Goal: Task Accomplishment & Management: Manage account settings

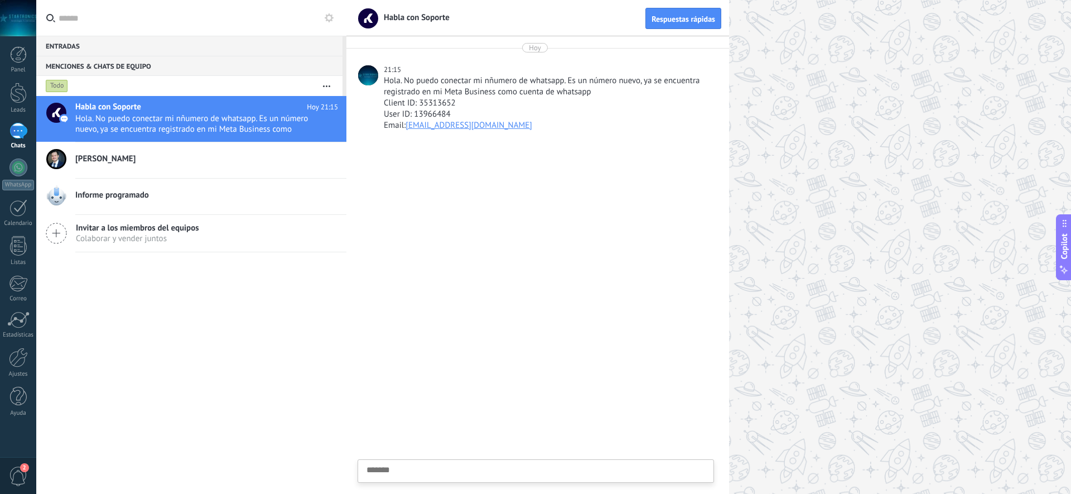
scroll to position [11, 0]
click at [484, 104] on div "Client ID: 35313652" at bounding box center [548, 103] width 328 height 11
click at [14, 367] on div at bounding box center [18, 358] width 19 height 20
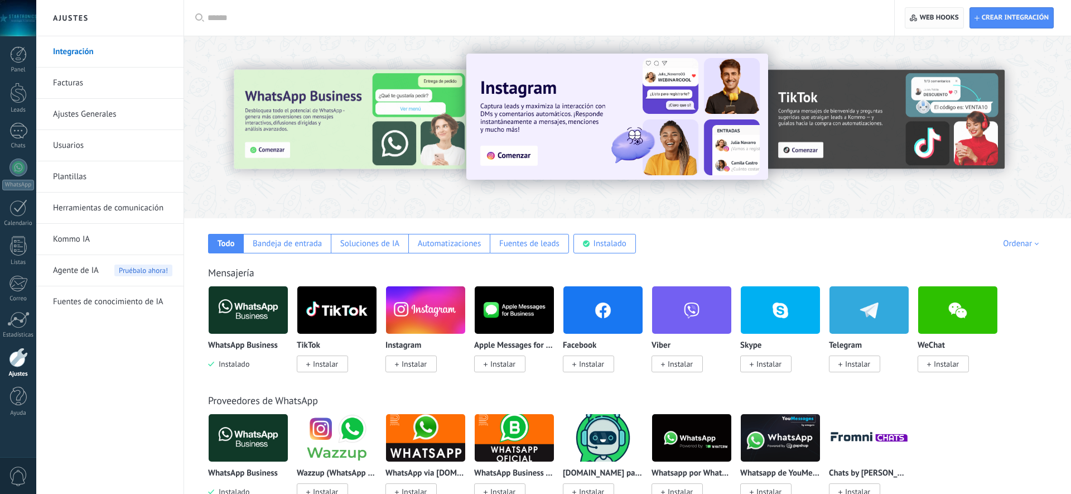
click at [944, 21] on span "Web hooks 0" at bounding box center [939, 17] width 39 height 9
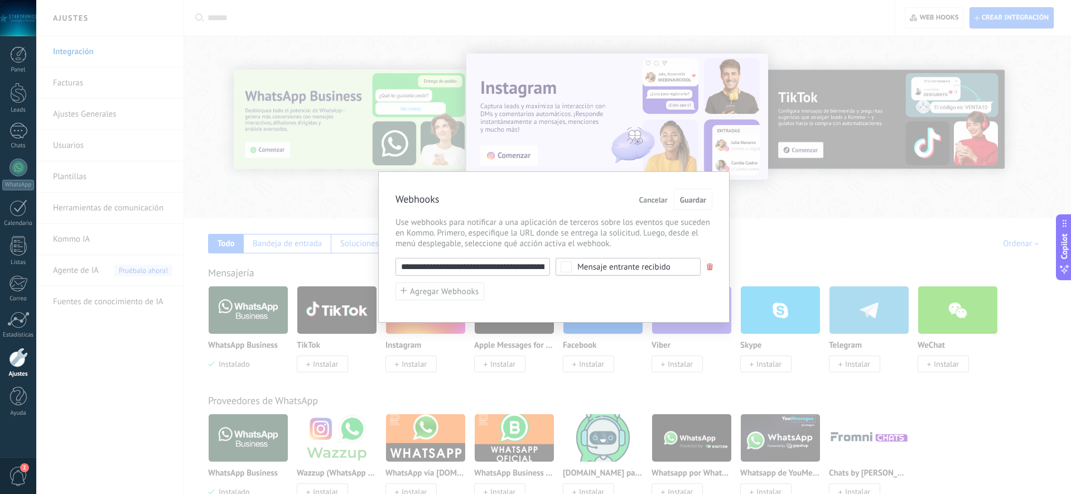
click at [507, 271] on input "**********" at bounding box center [473, 267] width 155 height 18
click at [510, 219] on span "Use webhooks para notificar a una aplicación de terceros sobre los eventos que …" at bounding box center [554, 233] width 317 height 32
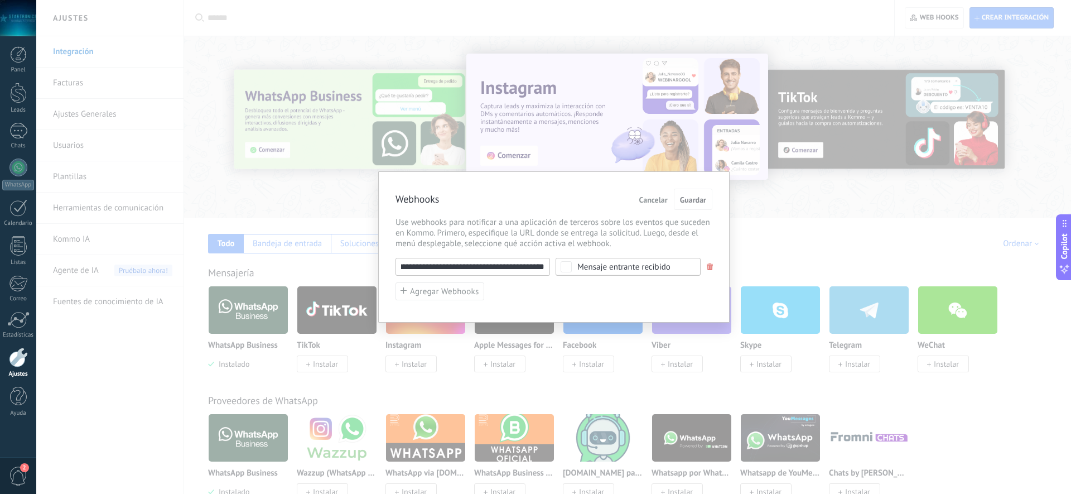
scroll to position [0, 0]
drag, startPoint x: 693, startPoint y: 198, endPoint x: 677, endPoint y: 199, distance: 16.2
click at [693, 198] on span "Guardar" at bounding box center [693, 200] width 26 height 8
click at [707, 266] on span at bounding box center [710, 266] width 7 height 7
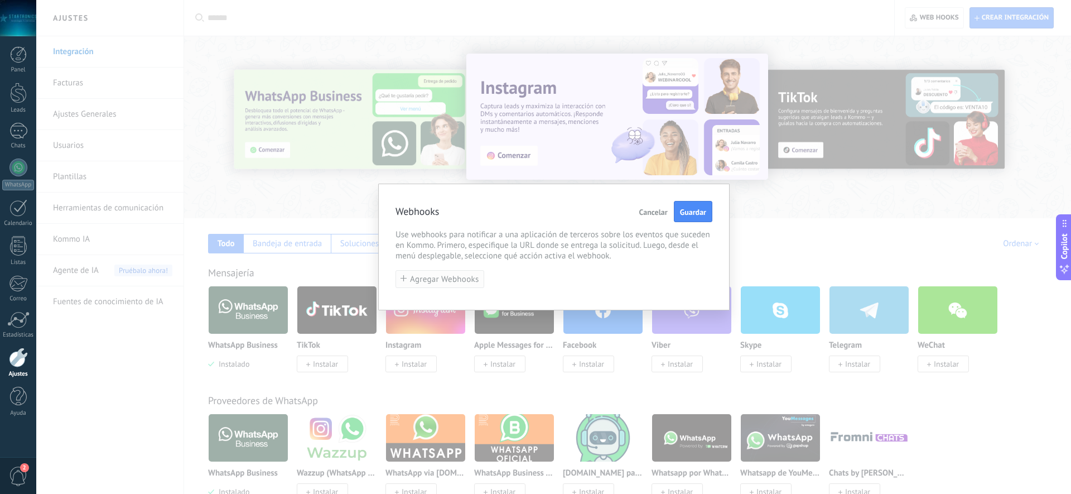
click at [425, 283] on span "Agregar Webhooks" at bounding box center [444, 279] width 69 height 8
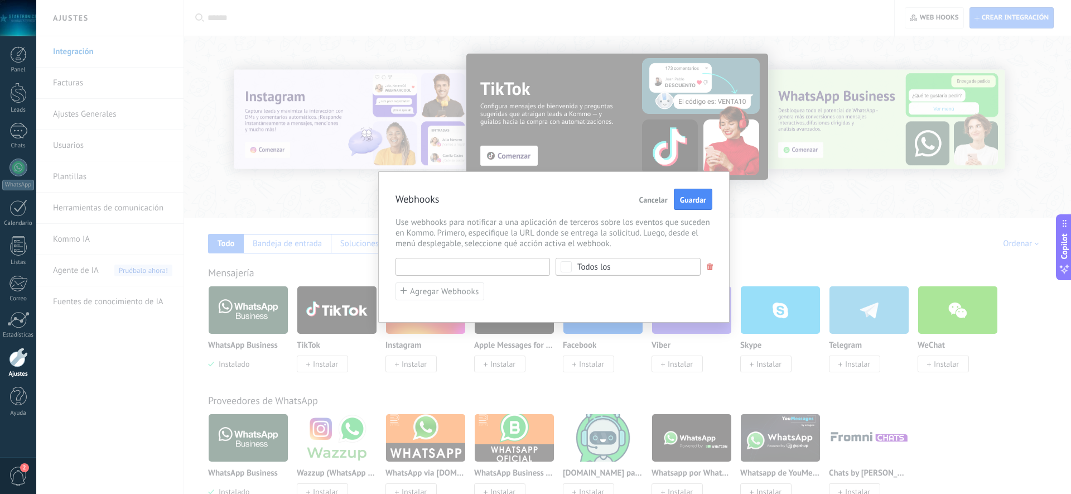
click at [449, 269] on input "text" at bounding box center [473, 267] width 155 height 18
paste input "**********"
type input "**********"
click at [600, 268] on div "Todos los" at bounding box center [593, 267] width 33 height 8
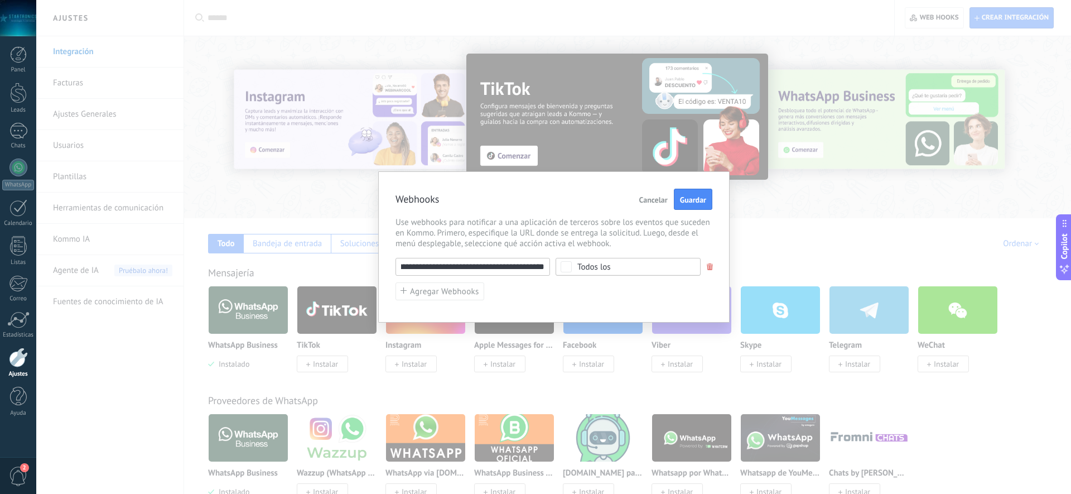
scroll to position [0, 0]
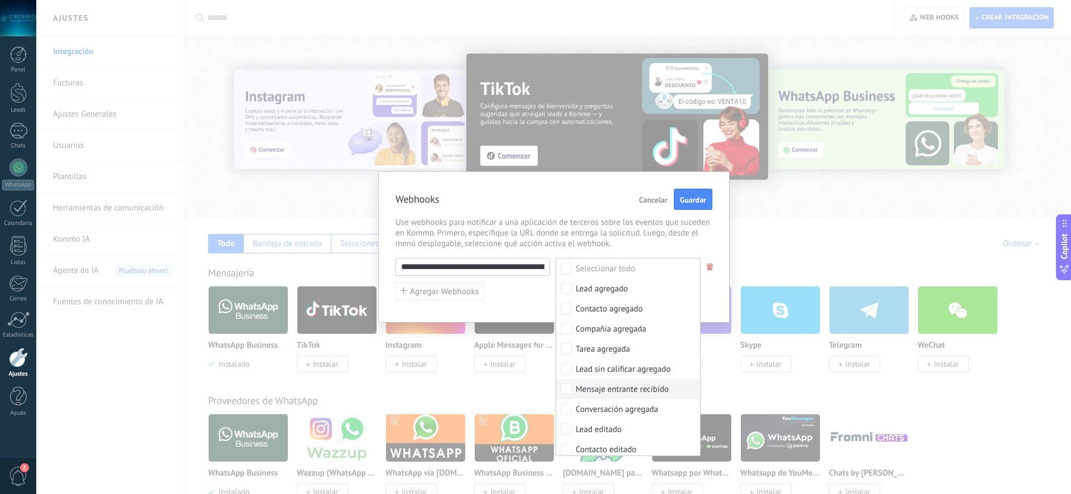
click at [614, 391] on div "Mensaje entrante recibido" at bounding box center [622, 389] width 93 height 11
click at [692, 201] on span "Guardar" at bounding box center [693, 200] width 26 height 8
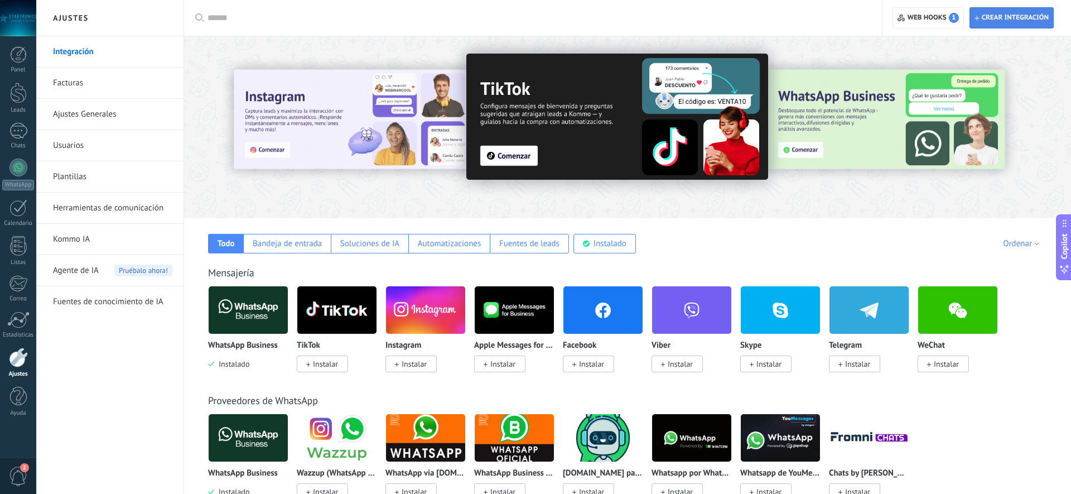
click at [1010, 27] on span "Crear integración" at bounding box center [1012, 18] width 74 height 20
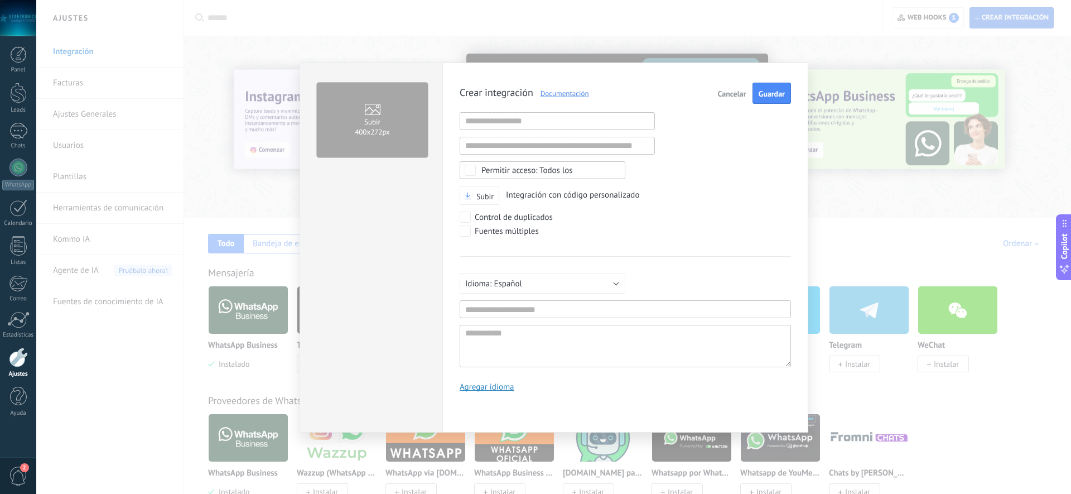
scroll to position [11, 0]
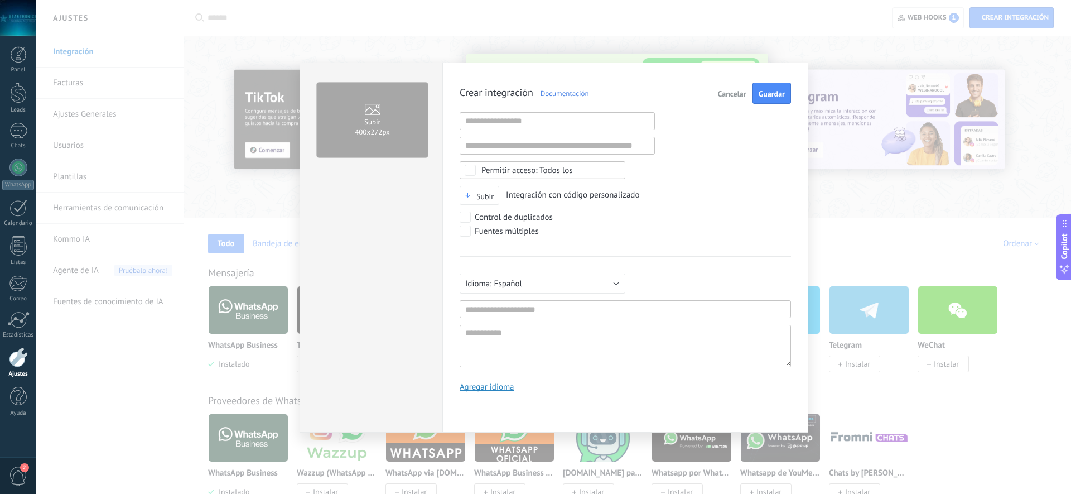
click at [738, 95] on span "Cancelar" at bounding box center [732, 94] width 28 height 8
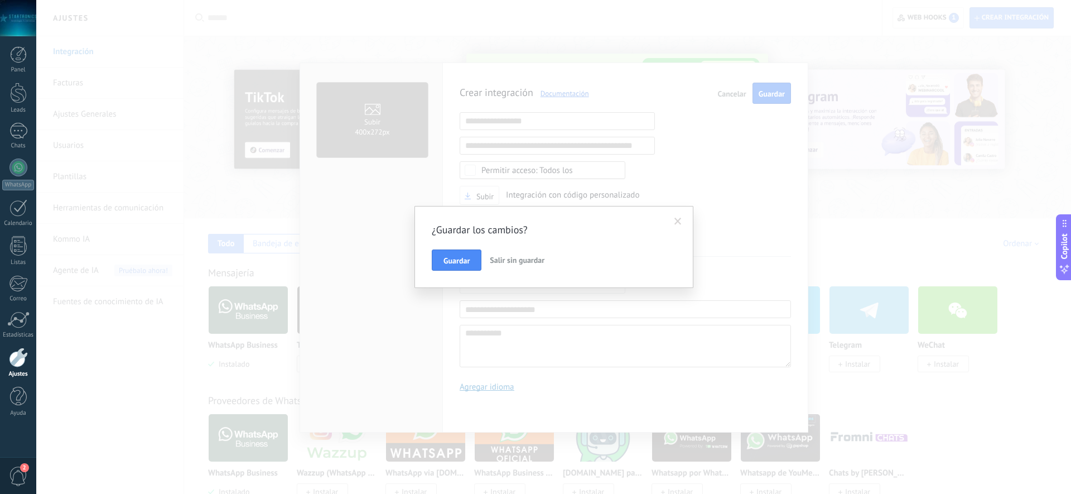
click at [494, 261] on span "Salir sin guardar" at bounding box center [517, 260] width 55 height 10
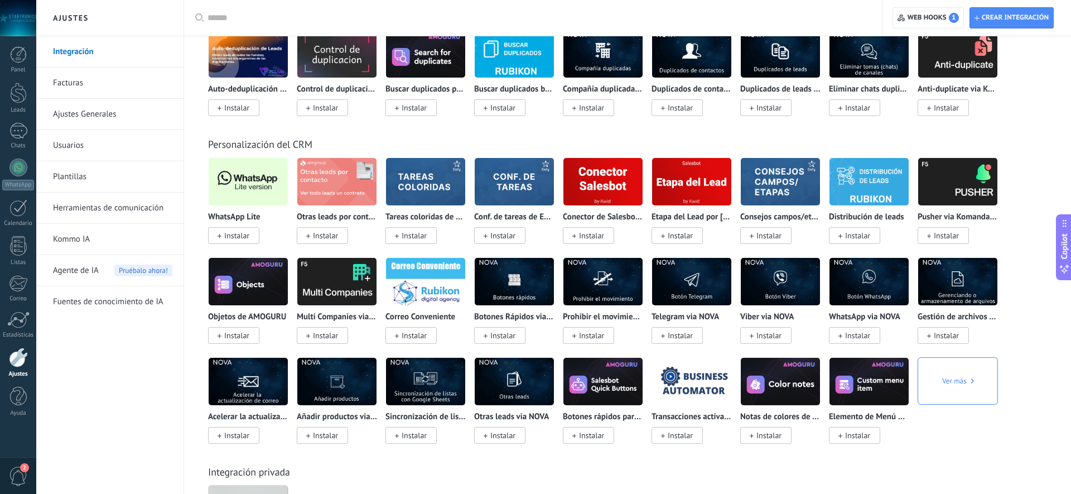
scroll to position [3631, 0]
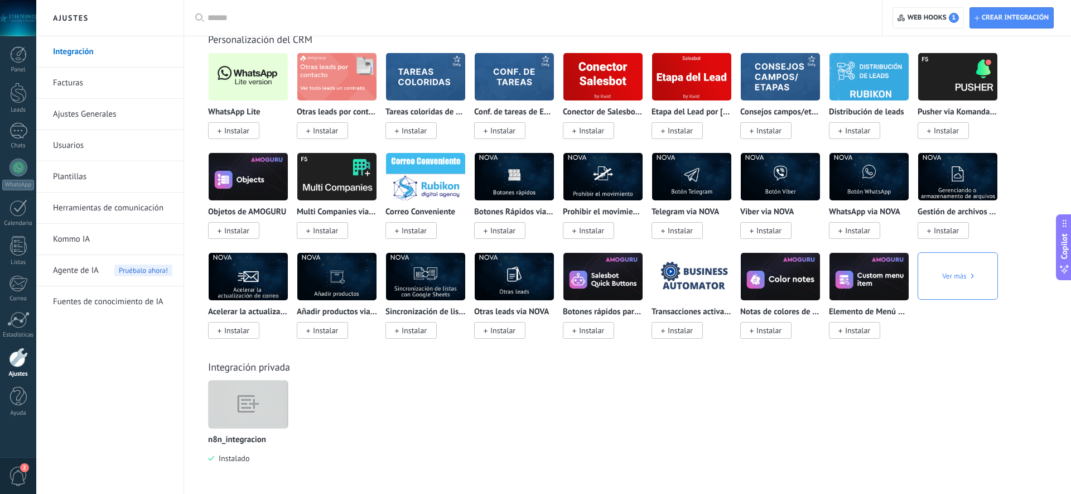
click at [257, 411] on img at bounding box center [248, 404] width 79 height 61
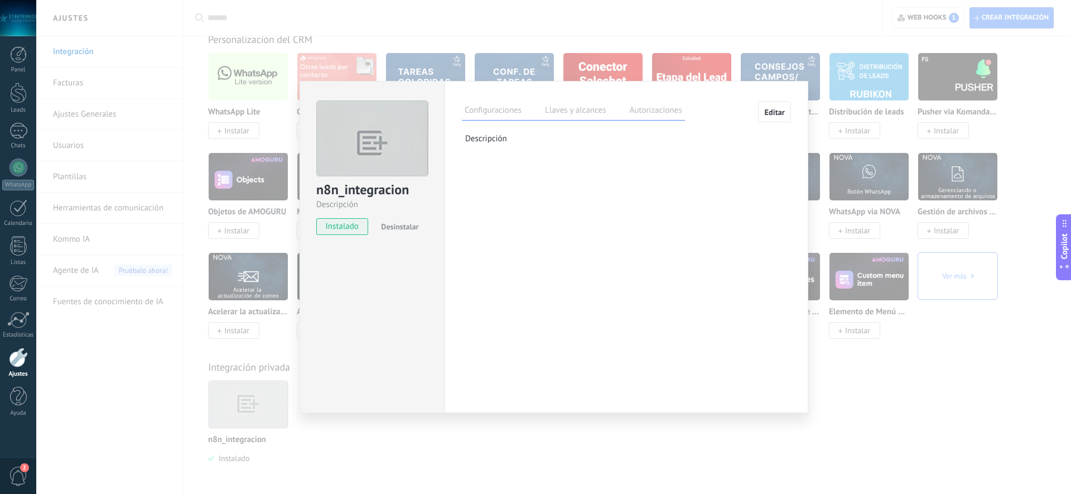
click at [764, 117] on button "Editar" at bounding box center [774, 111] width 33 height 21
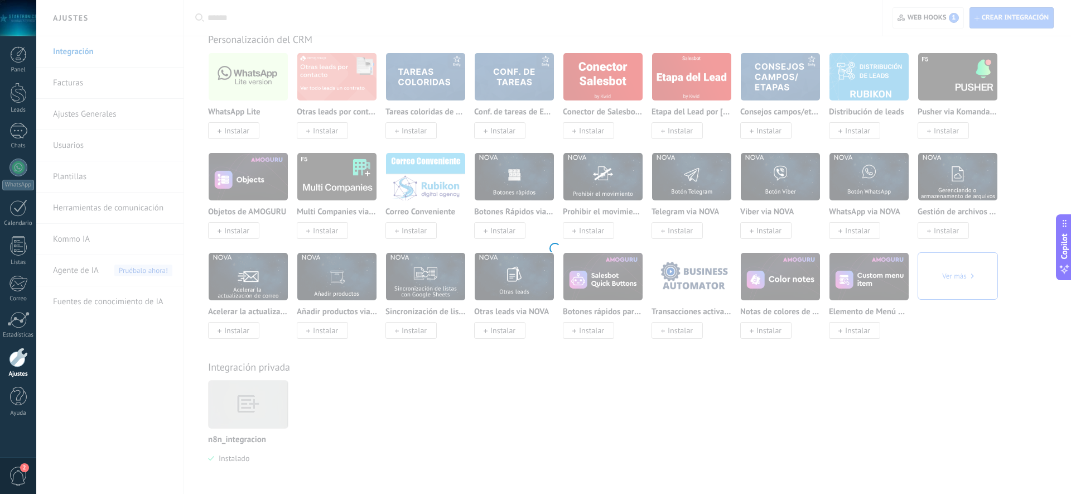
scroll to position [11, 0]
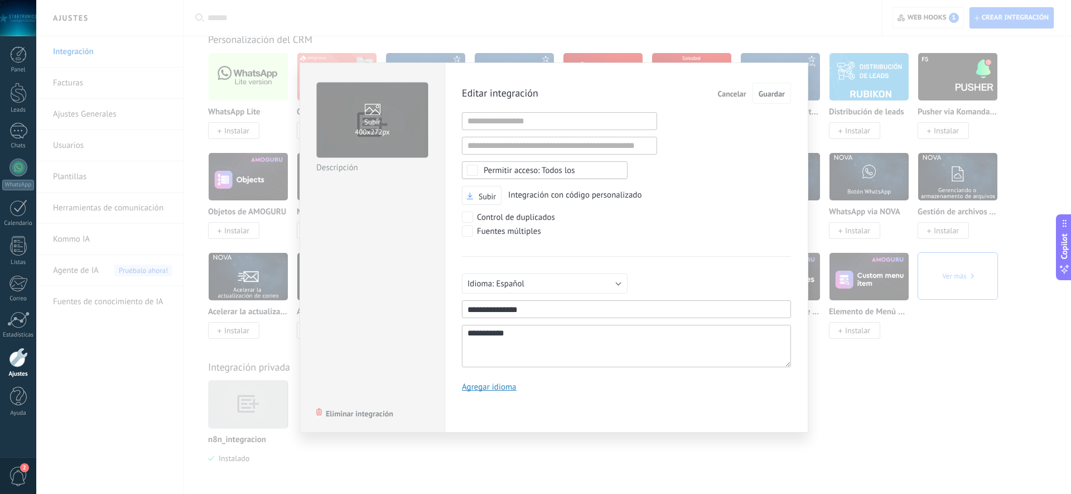
click at [726, 93] on span "Cancelar" at bounding box center [732, 94] width 28 height 8
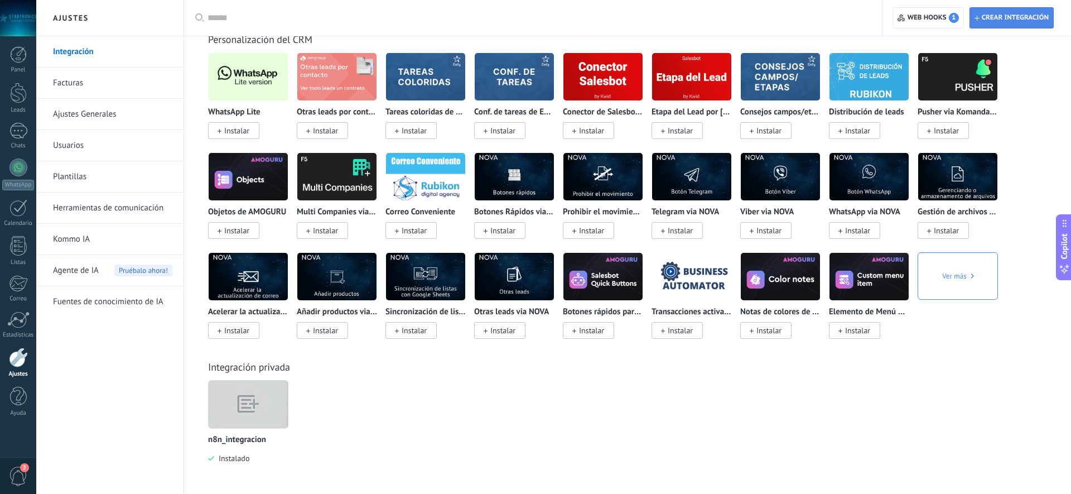
click at [1024, 19] on span "Crear integración" at bounding box center [1015, 17] width 67 height 9
type textarea "**********"
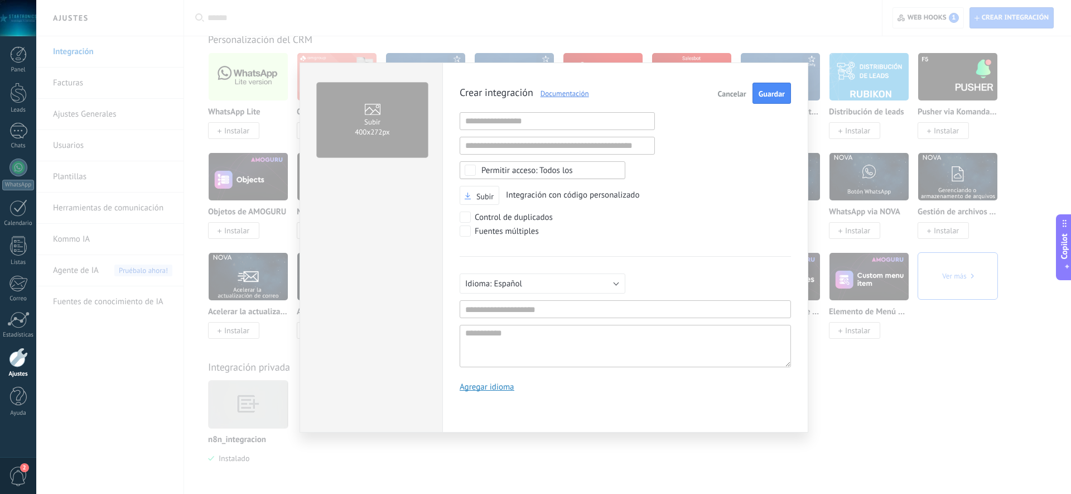
click at [724, 99] on button "Cancelar" at bounding box center [732, 93] width 37 height 21
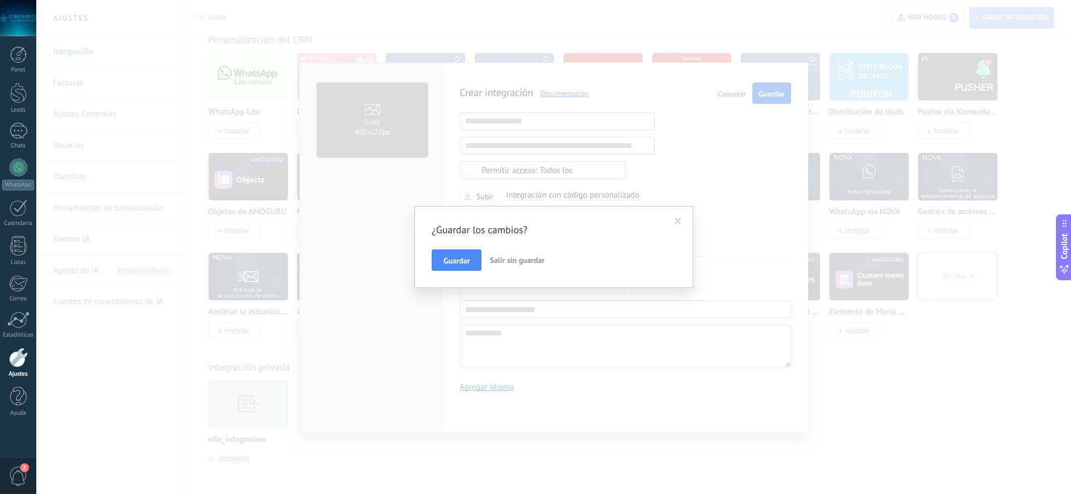
click at [495, 258] on span "Salir sin guardar" at bounding box center [517, 260] width 55 height 10
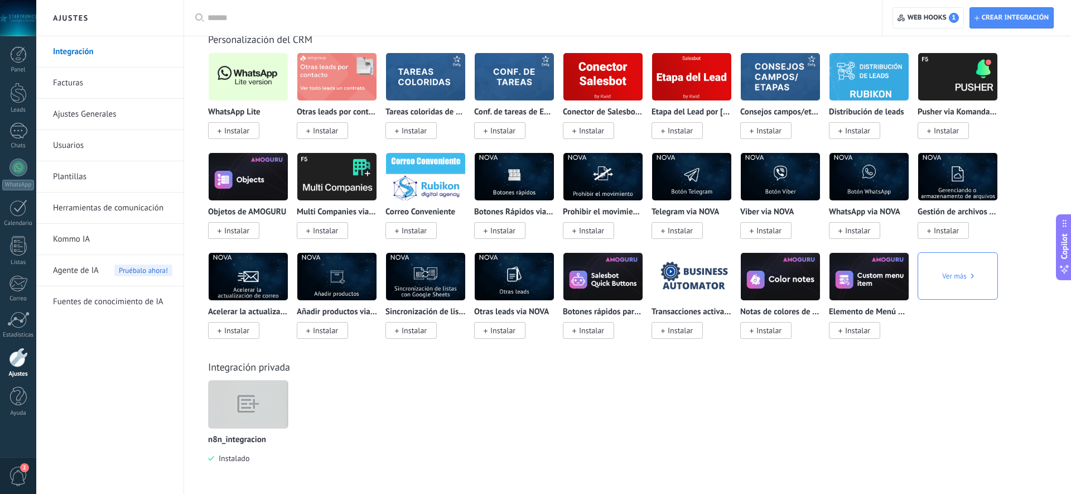
click at [254, 401] on img at bounding box center [248, 404] width 79 height 61
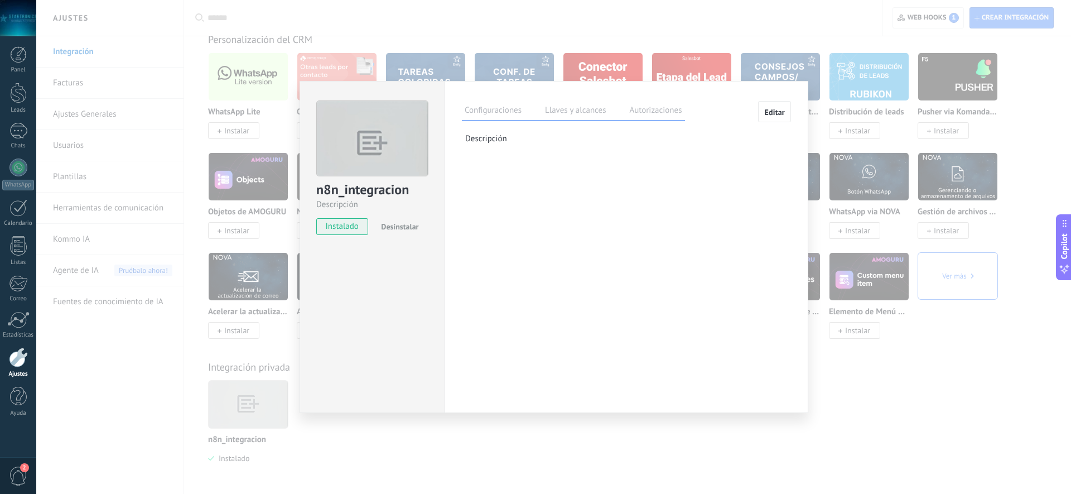
click at [575, 108] on label "Llaves y alcances" at bounding box center [575, 112] width 66 height 16
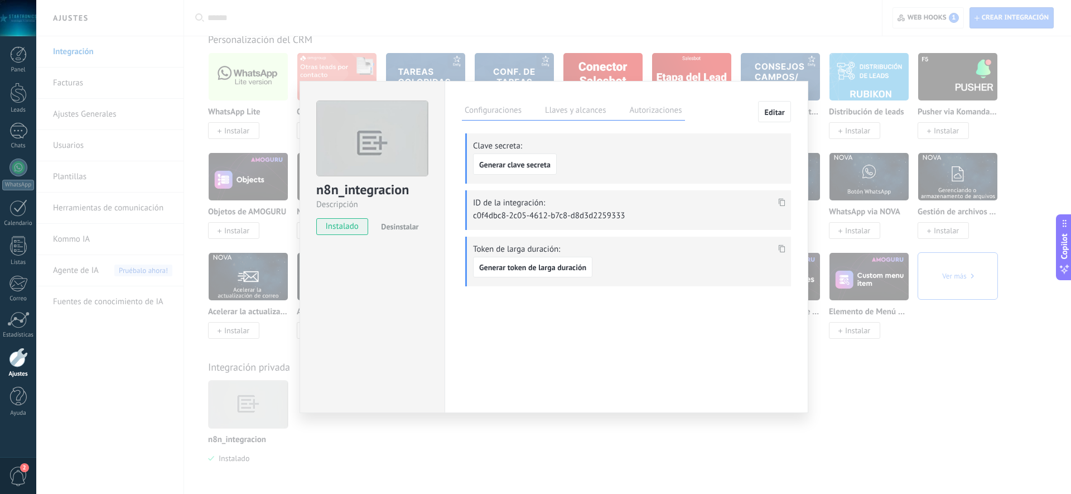
click at [650, 105] on label "Autorizaciones" at bounding box center [656, 112] width 58 height 16
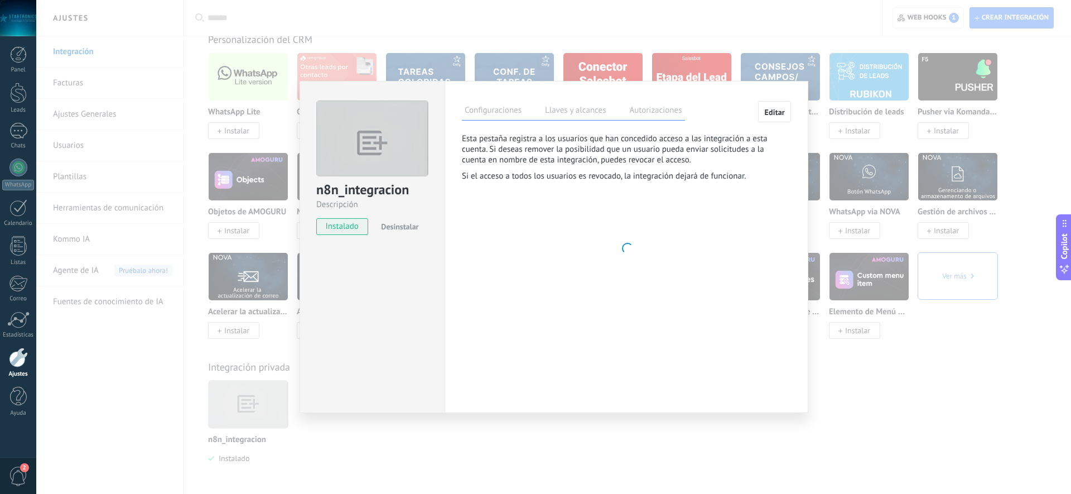
click at [598, 110] on label "Llaves y alcances" at bounding box center [575, 112] width 66 height 16
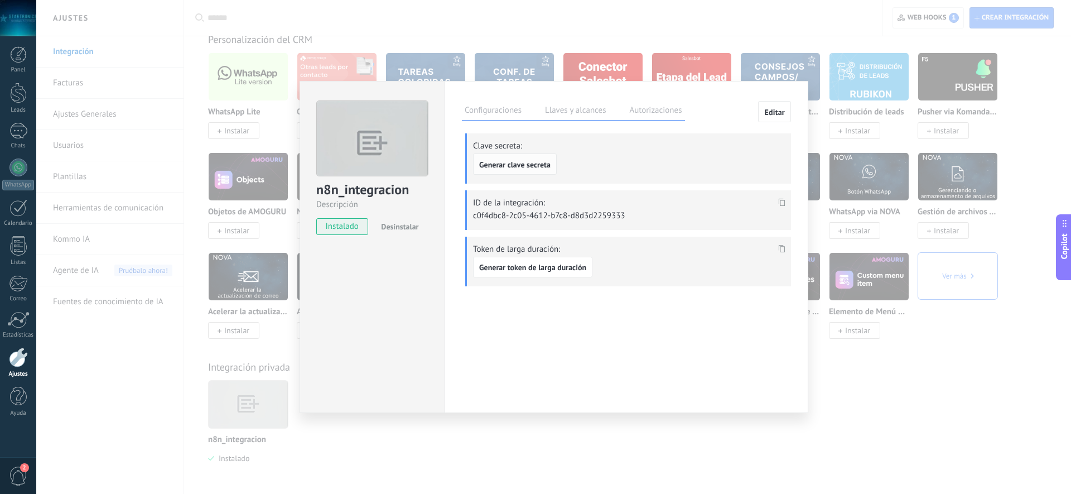
click at [539, 166] on span "Generar clave secreta" at bounding box center [514, 165] width 71 height 8
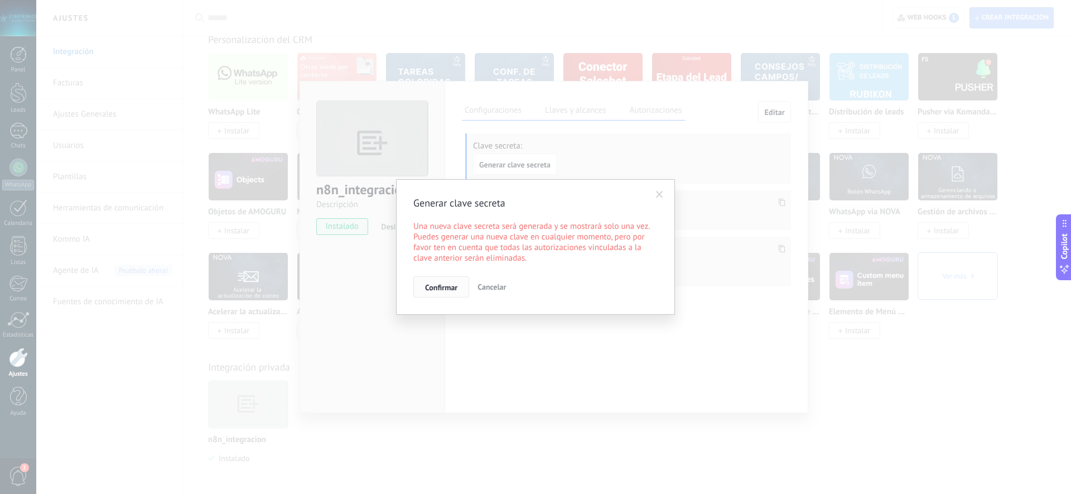
click at [453, 285] on span "Confirmar" at bounding box center [441, 287] width 32 height 8
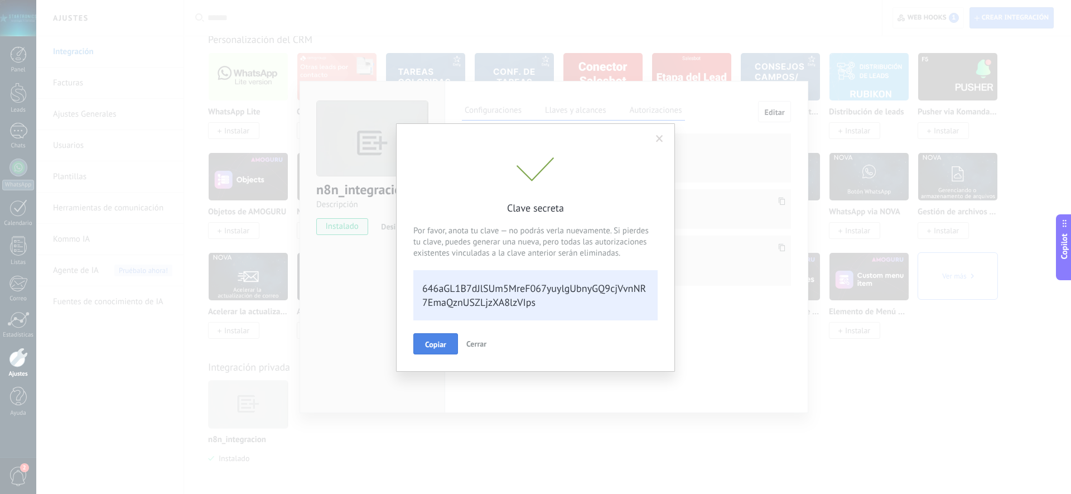
click at [444, 344] on span "Copiar" at bounding box center [435, 344] width 21 height 8
click at [427, 347] on button "Copiar" at bounding box center [435, 343] width 45 height 20
click at [469, 345] on span "Cerrar" at bounding box center [476, 343] width 20 height 10
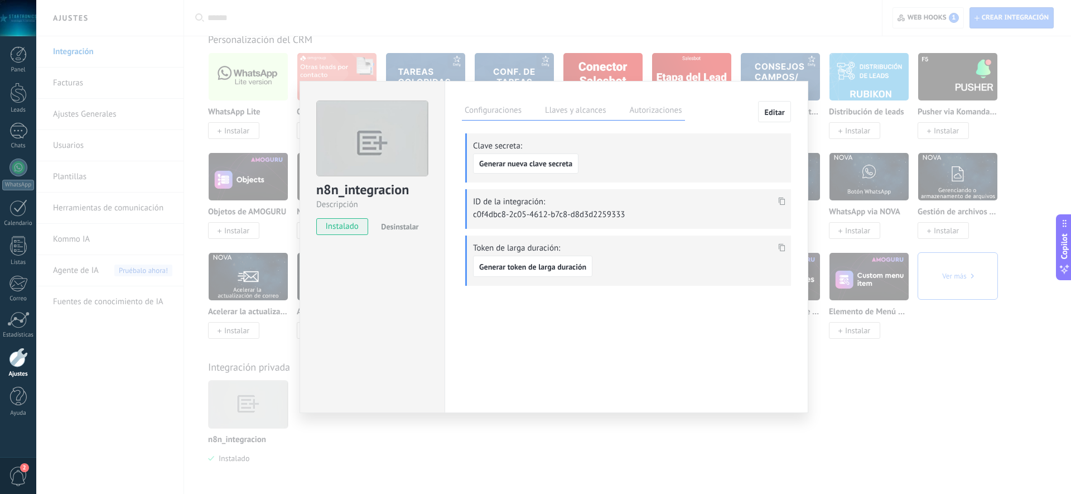
click at [783, 201] on icon at bounding box center [782, 201] width 7 height 8
click at [668, 104] on label "Autorizaciones" at bounding box center [656, 112] width 58 height 16
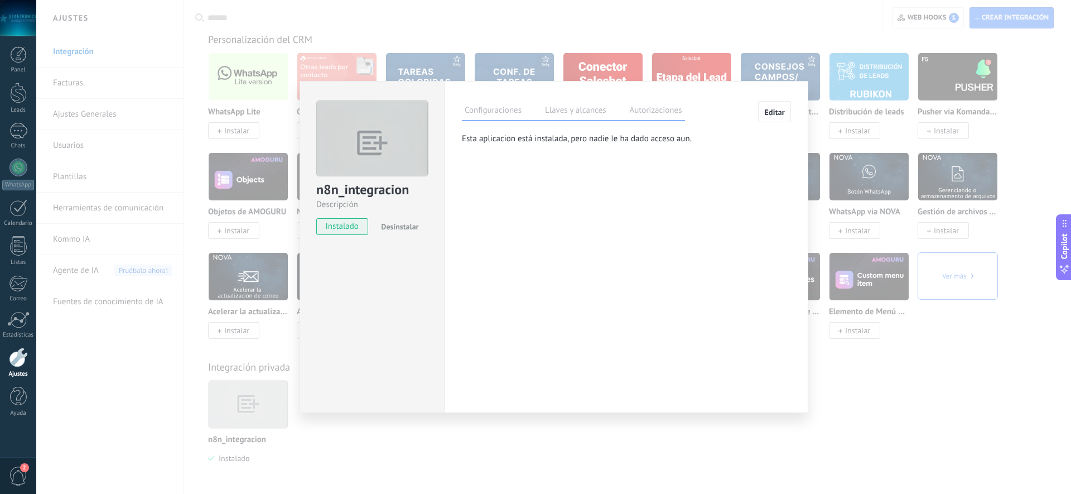
click at [542, 112] on label "Llaves y alcances" at bounding box center [575, 112] width 66 height 16
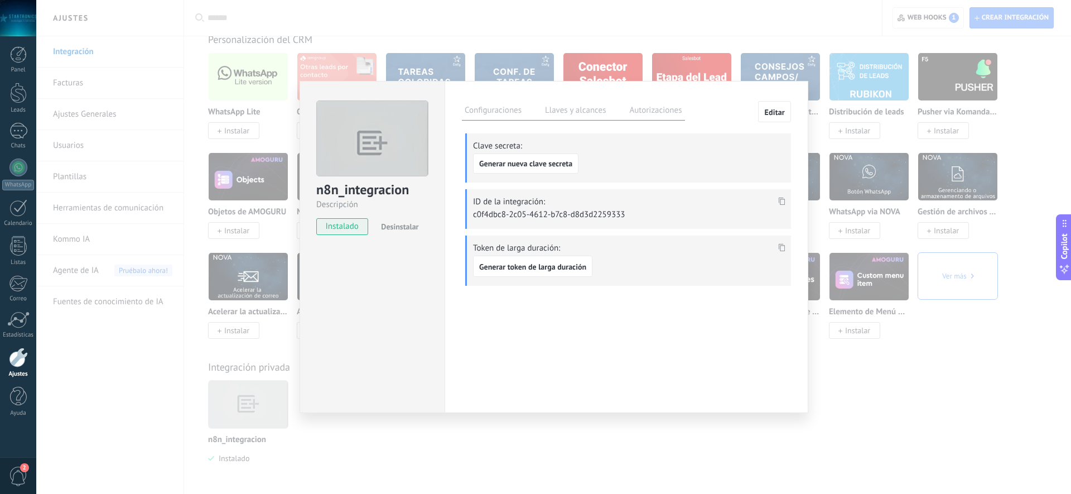
click at [744, 53] on div "n8n_integracion Descripción instalado Desinstalar Configuraciones Llaves y alca…" at bounding box center [553, 247] width 1035 height 494
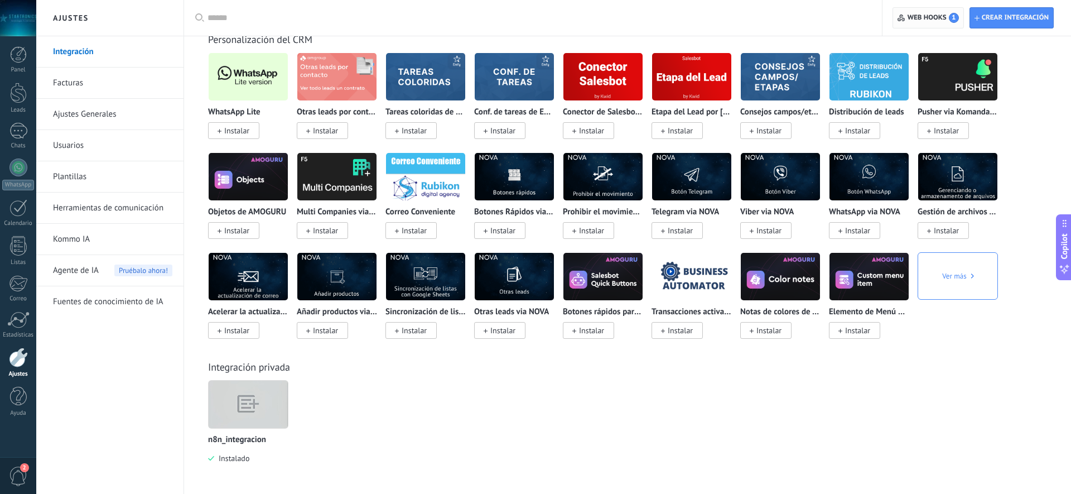
click at [910, 15] on span "Web hooks 1" at bounding box center [933, 18] width 51 height 10
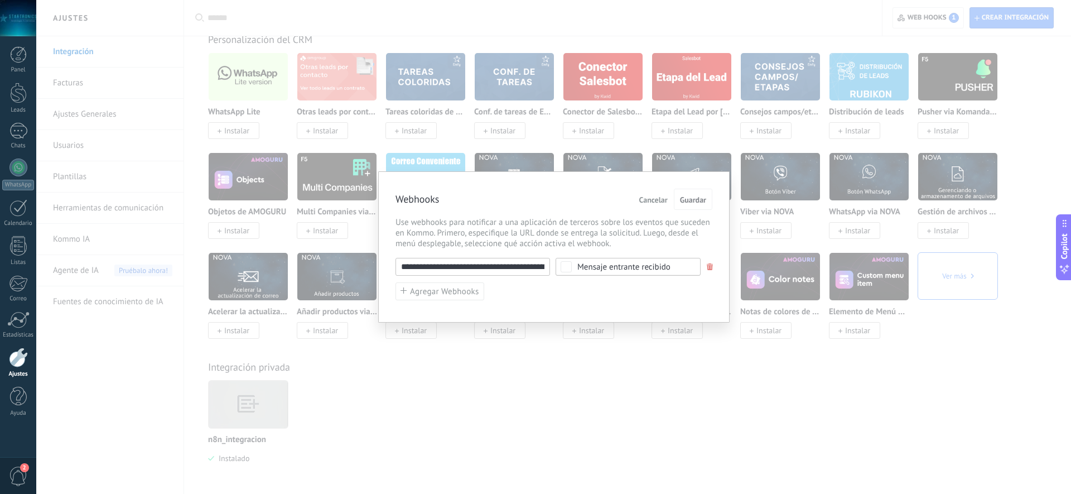
click at [498, 268] on input "**********" at bounding box center [473, 267] width 155 height 18
click at [533, 297] on div "**********" at bounding box center [554, 279] width 317 height 43
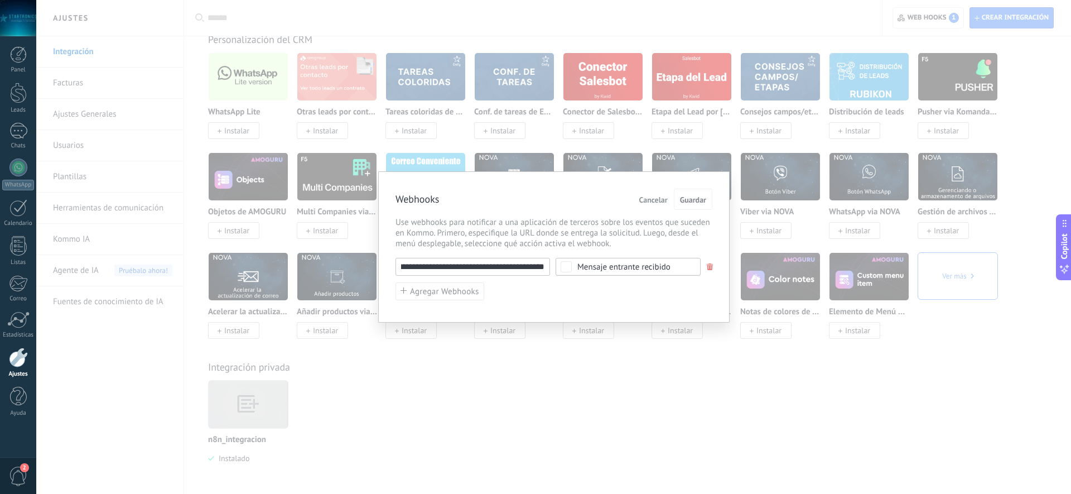
scroll to position [0, 0]
click at [697, 196] on span "Guardar" at bounding box center [693, 200] width 26 height 8
click at [687, 206] on button "Guardar" at bounding box center [693, 199] width 38 height 21
click at [710, 267] on span at bounding box center [710, 266] width 7 height 7
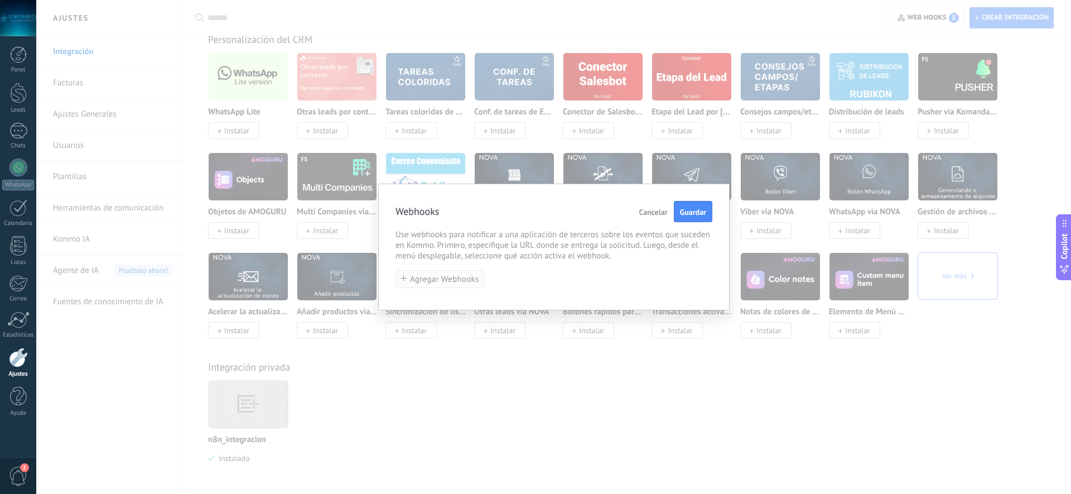
click at [465, 275] on span "Agregar Webhooks" at bounding box center [444, 279] width 69 height 8
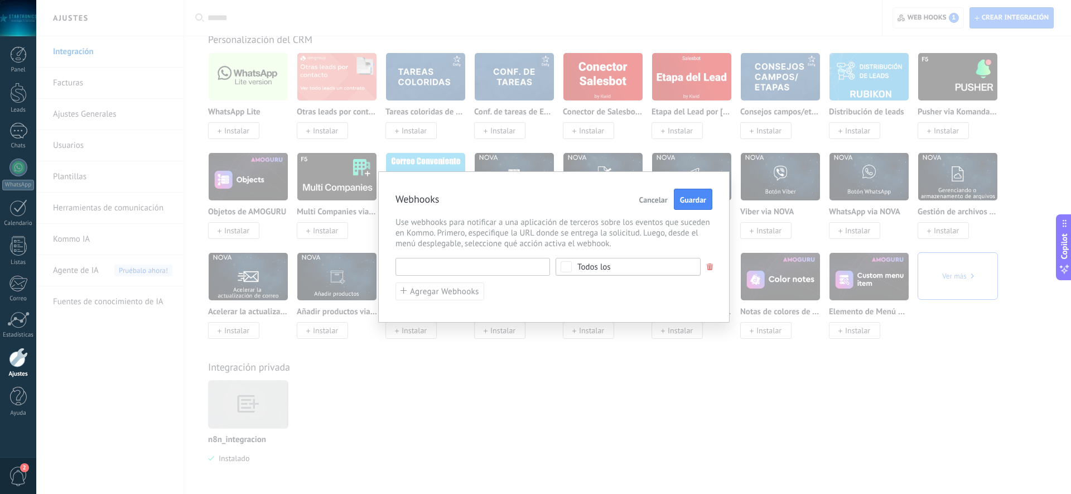
click at [461, 264] on input "text" at bounding box center [473, 267] width 155 height 18
paste input "**********"
type input "**********"
click at [601, 269] on div "Todos los" at bounding box center [593, 267] width 33 height 8
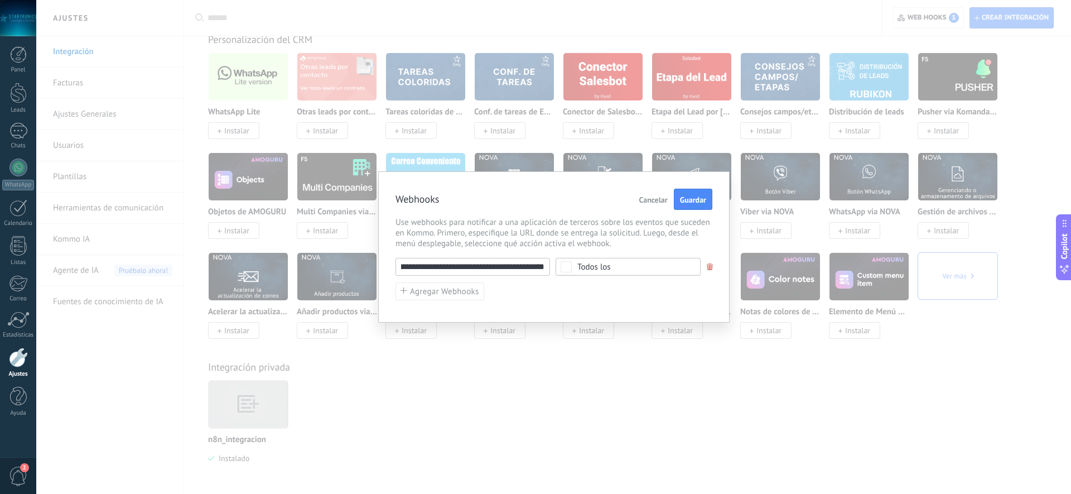
scroll to position [0, 0]
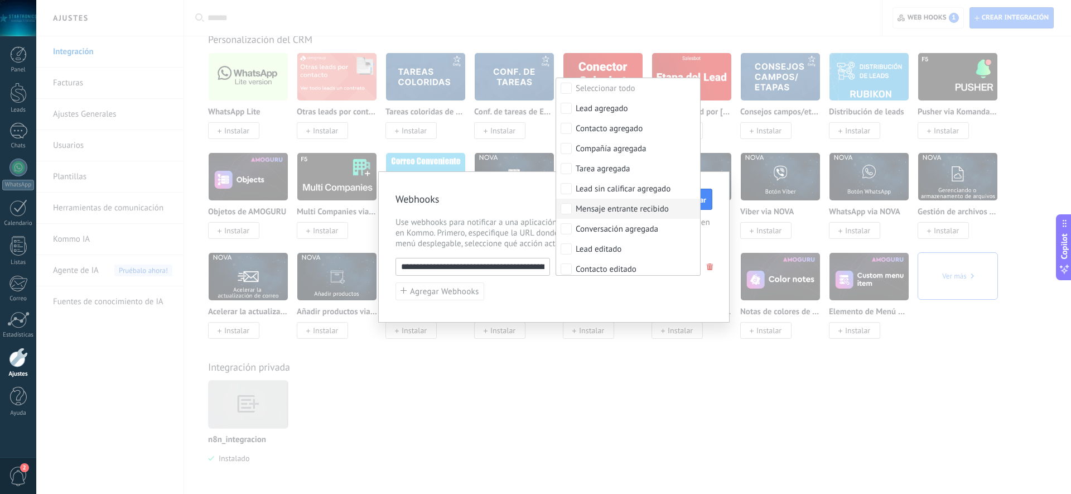
click at [622, 209] on div "Mensaje entrante recibido" at bounding box center [622, 209] width 93 height 11
click at [578, 302] on div "**********" at bounding box center [553, 246] width 351 height 151
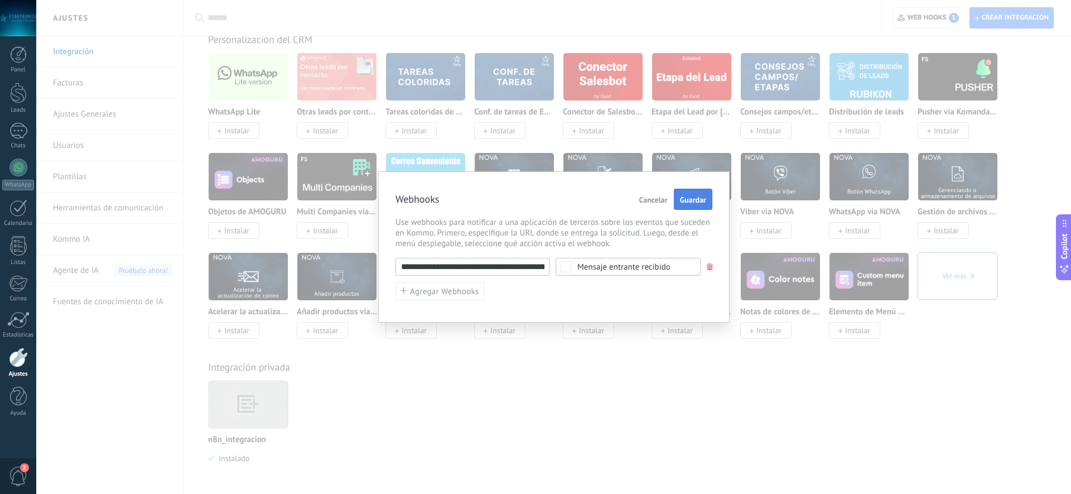
click at [683, 199] on span "Guardar" at bounding box center [693, 200] width 26 height 8
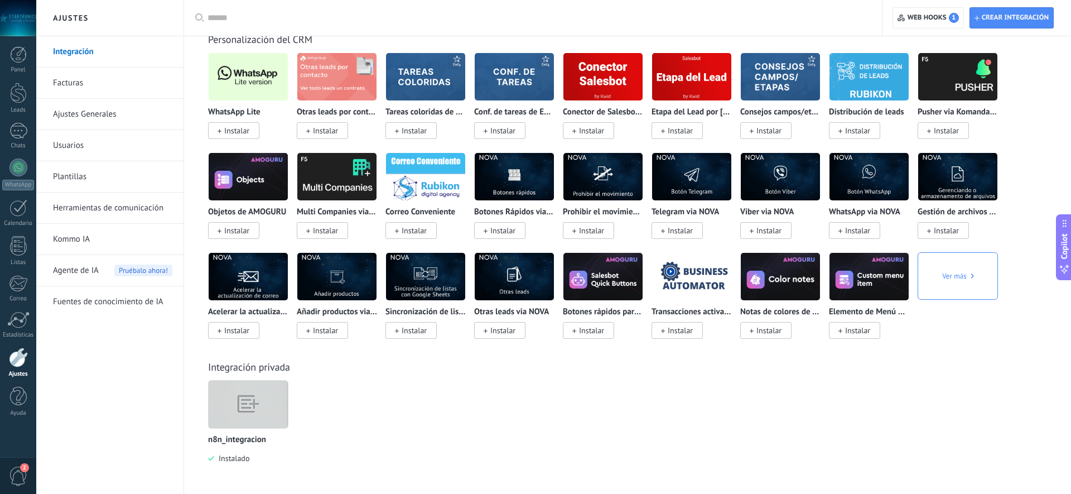
click at [240, 402] on img at bounding box center [248, 404] width 79 height 61
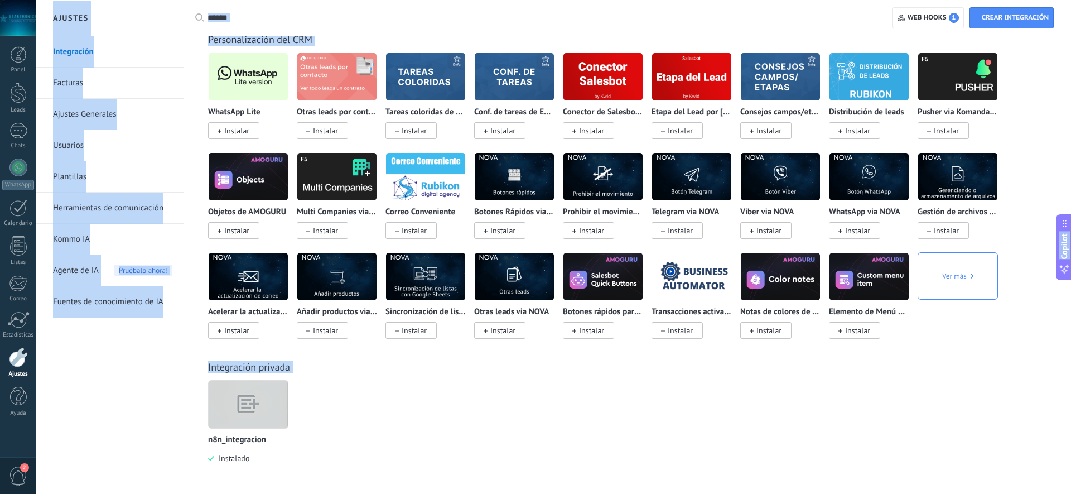
click at [244, 406] on img at bounding box center [248, 404] width 79 height 61
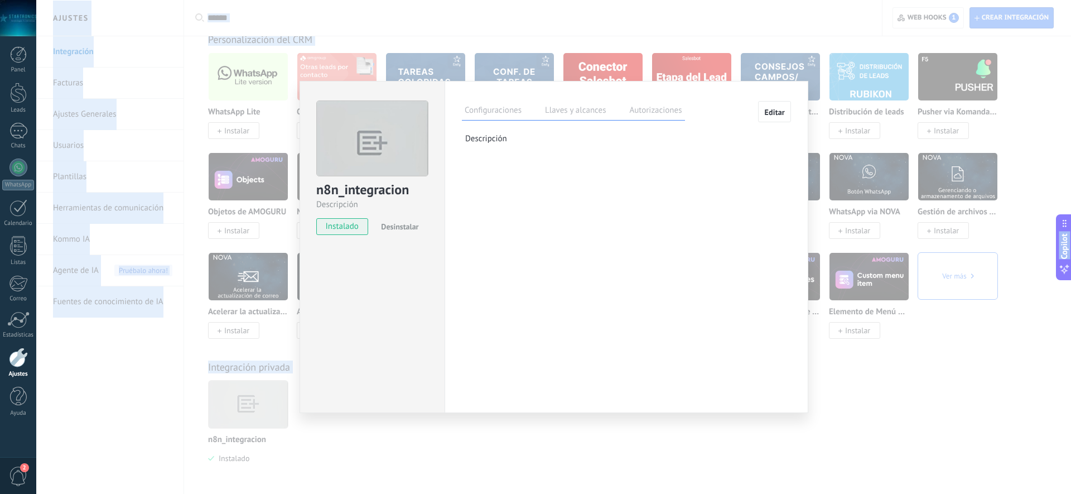
click at [575, 110] on label "Llaves y alcances" at bounding box center [575, 112] width 66 height 16
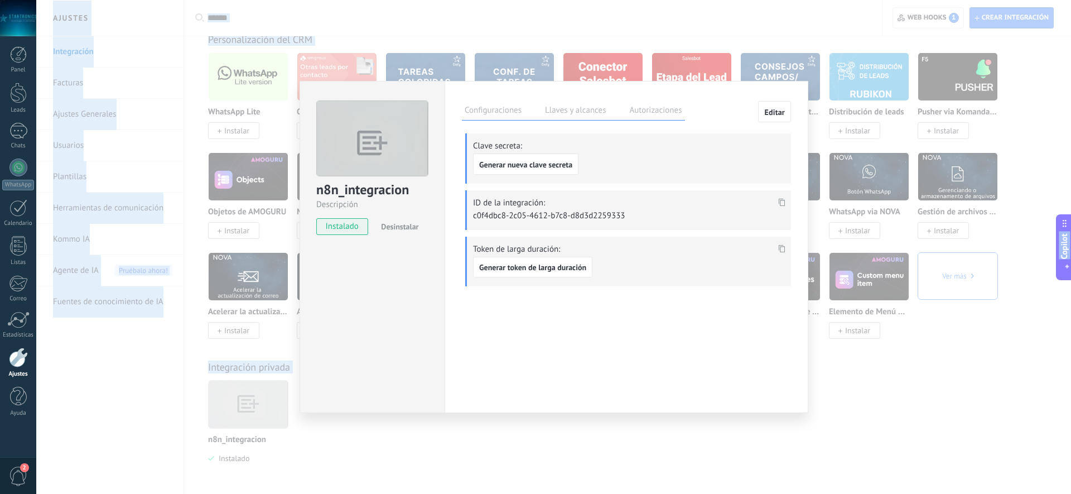
click at [499, 113] on label "Configuraciones" at bounding box center [493, 112] width 62 height 16
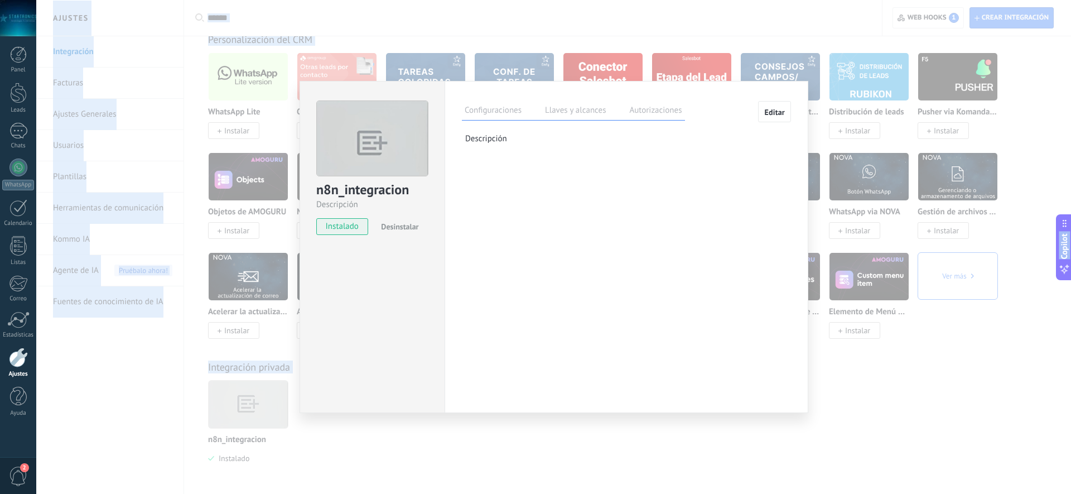
click at [778, 108] on span "Editar" at bounding box center [774, 112] width 21 height 8
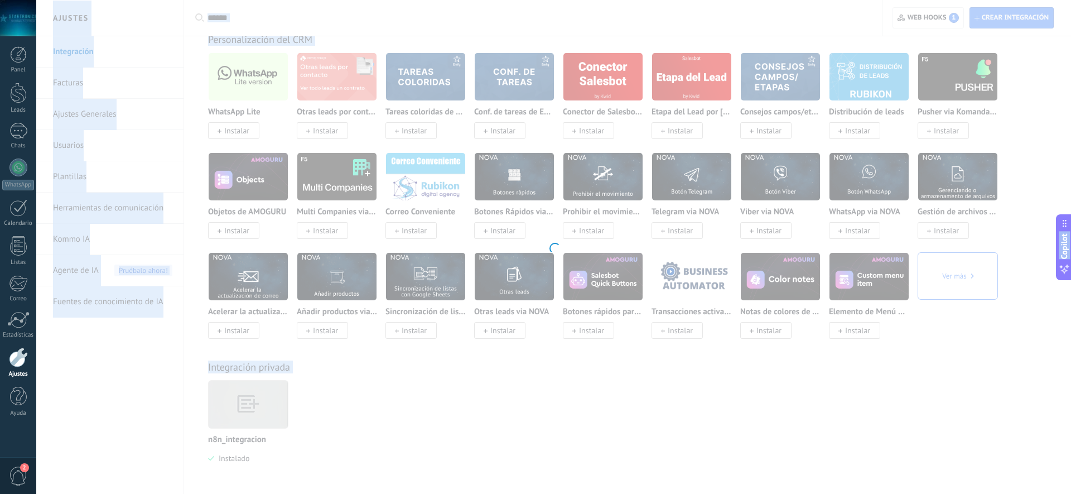
type textarea "**********"
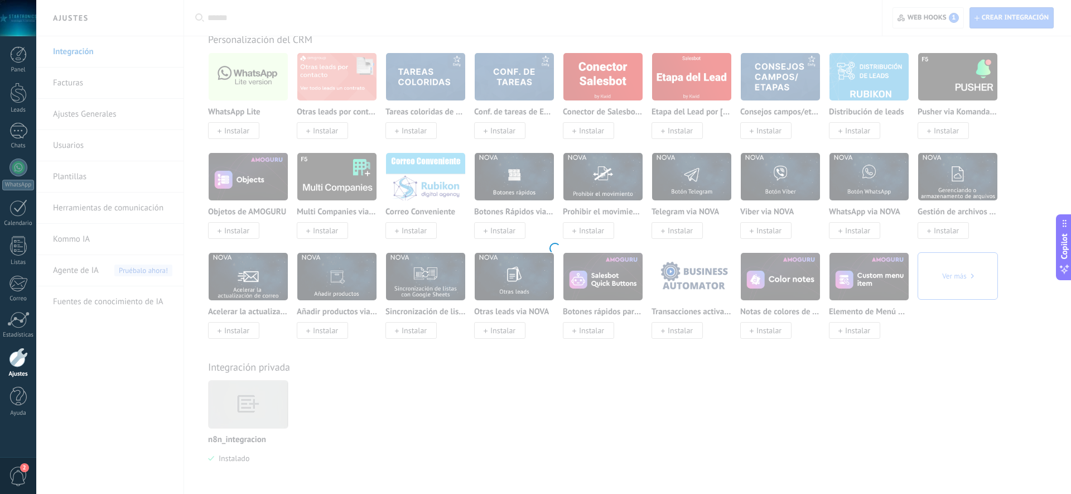
scroll to position [11, 0]
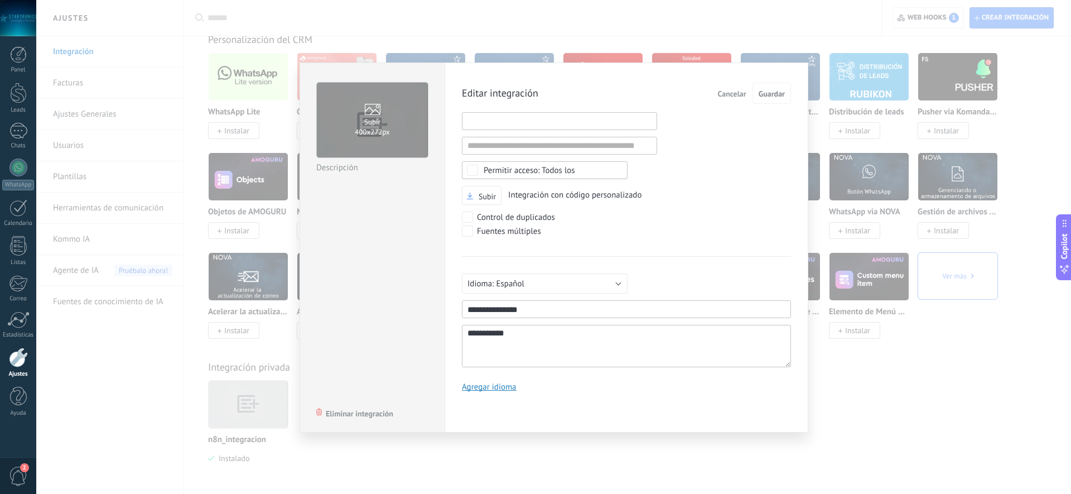
click at [515, 126] on input "1" at bounding box center [559, 121] width 195 height 18
paste input "**********"
type input "**********"
click at [783, 95] on span "Guardar" at bounding box center [772, 94] width 26 height 8
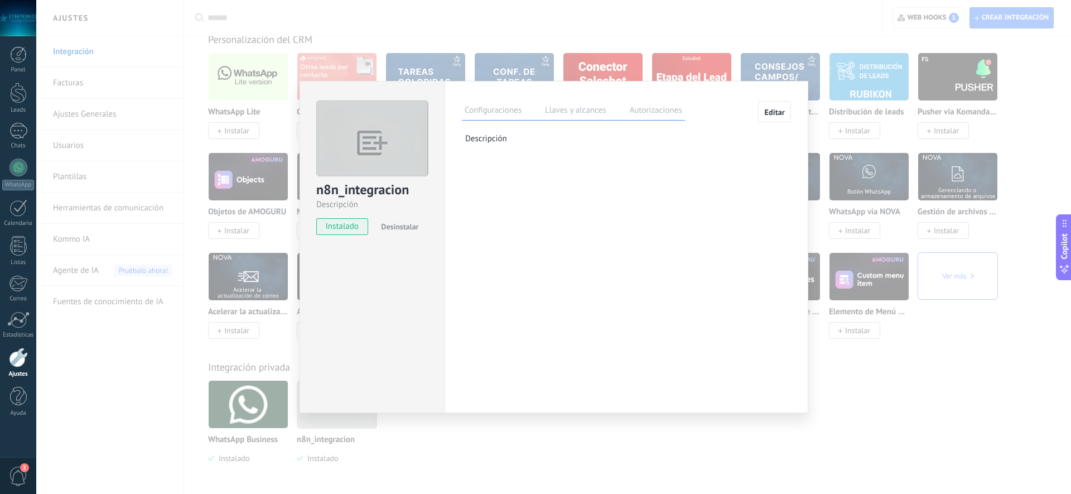
click at [569, 110] on label "Llaves y alcances" at bounding box center [575, 112] width 66 height 16
